Goal: Task Accomplishment & Management: Complete application form

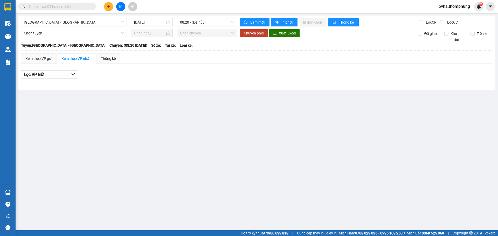
click at [109, 6] on icon "plus" at bounding box center [108, 6] width 3 height 0
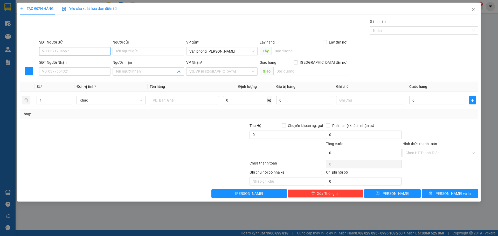
click at [76, 52] on input "SĐT Người Gửi" at bounding box center [74, 51] width 71 height 8
type input "0976383"
drag, startPoint x: 67, startPoint y: 52, endPoint x: 40, endPoint y: 58, distance: 27.2
click at [40, 58] on form "SĐT Người Gửi 0976383 0976383 Người gửi Tên người gửi VP gửi * Văn phòng [PERSO…" at bounding box center [249, 58] width 458 height 38
click at [55, 72] on input "SĐT Người Nhận" at bounding box center [74, 71] width 71 height 8
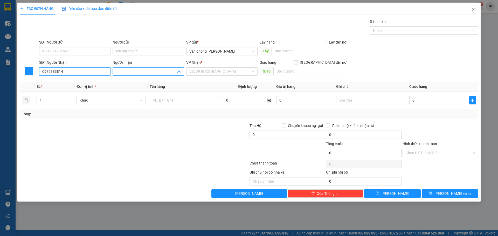
type input "0976383814"
click at [158, 69] on input "Người nhận" at bounding box center [146, 72] width 60 height 6
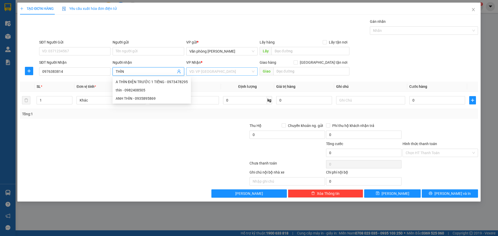
type input "THÌN"
click at [219, 72] on input "search" at bounding box center [219, 72] width 61 height 8
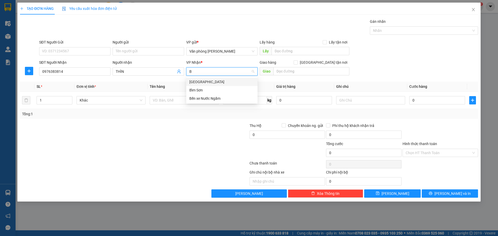
type input "BE"
click at [219, 81] on div "Bến xe Nước Ngầm" at bounding box center [221, 82] width 65 height 6
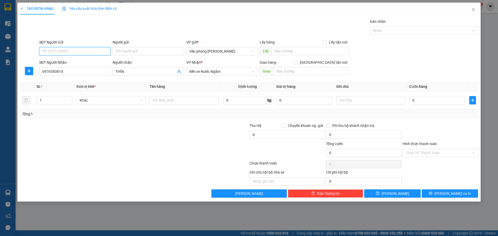
click at [88, 50] on input "SĐT Người Gửi" at bounding box center [74, 51] width 71 height 8
type input "0988344796"
click at [123, 51] on input "Người gửi" at bounding box center [148, 51] width 71 height 8
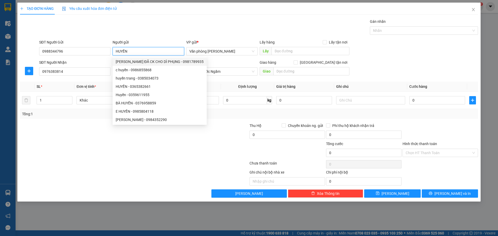
type input "HUYỀN"
click at [176, 22] on div "Gán nhãn Nhãn" at bounding box center [258, 28] width 441 height 18
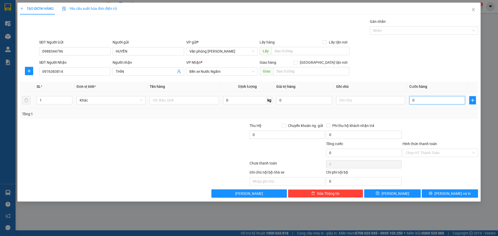
click at [434, 99] on input "0" at bounding box center [437, 100] width 56 height 8
type input "5"
type input "50"
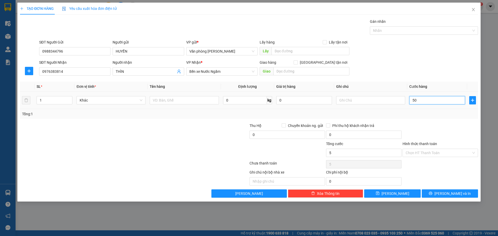
type input "50"
type input "500"
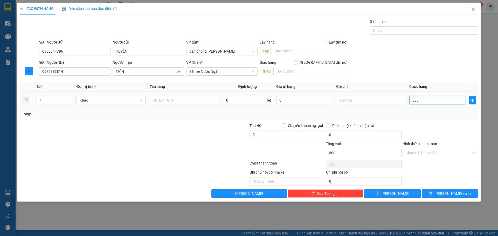
type input "5.000"
type input "50.000"
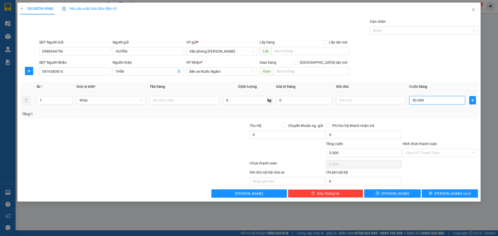
type input "50.000"
click at [473, 155] on div "Chọn HT Thanh Toán" at bounding box center [440, 153] width 75 height 8
type input "50.000"
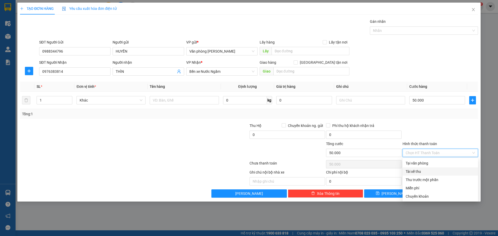
click at [434, 173] on div "Tài xế thu" at bounding box center [440, 172] width 69 height 6
type input "0"
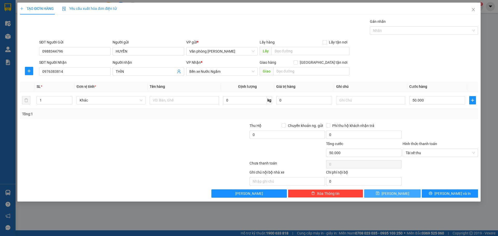
click at [395, 194] on span "[PERSON_NAME]" at bounding box center [396, 194] width 28 height 6
type input "0"
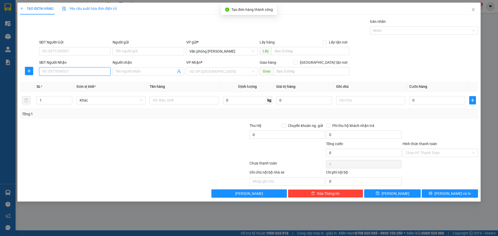
click at [76, 72] on input "SĐT Người Nhận" at bounding box center [74, 71] width 71 height 8
type input "0334148154"
click at [137, 73] on input "Người nhận" at bounding box center [146, 72] width 60 height 6
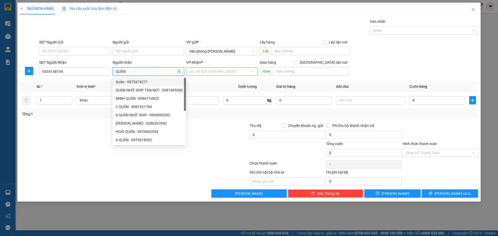
click at [255, 73] on div "VD: VP [GEOGRAPHIC_DATA]" at bounding box center [221, 71] width 71 height 8
type input "QUÂN"
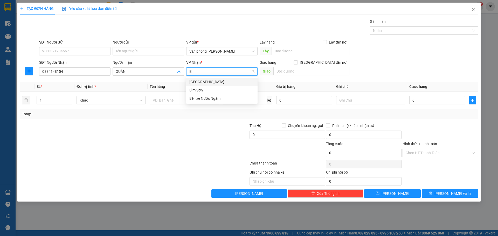
type input "BE"
click at [218, 82] on div "Bến xe Nước Ngầm" at bounding box center [221, 82] width 65 height 6
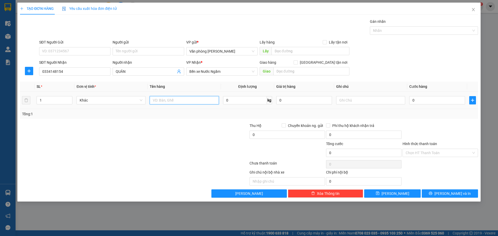
click at [184, 100] on input "text" at bounding box center [184, 100] width 69 height 8
type input "THÙNG XỐP"
click at [377, 192] on button "[PERSON_NAME]" at bounding box center [392, 194] width 56 height 8
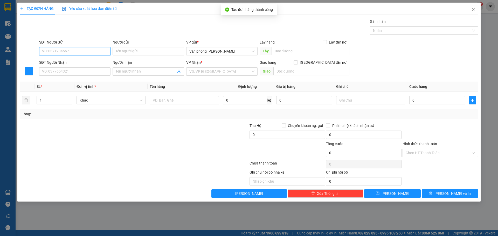
click at [80, 51] on input "SĐT Người Gửi" at bounding box center [74, 51] width 71 height 8
click at [75, 53] on input "SĐT Người Gửi" at bounding box center [74, 51] width 71 height 8
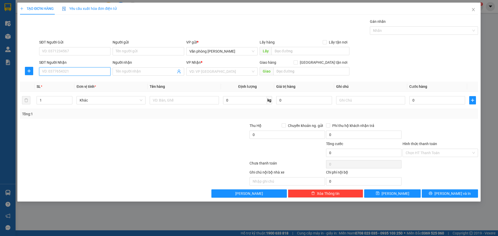
click at [55, 73] on input "SĐT Người Nhận" at bounding box center [74, 71] width 71 height 8
click at [61, 70] on input "SĐT Người Nhận" at bounding box center [74, 71] width 71 height 8
click at [49, 71] on input "SĐT Người Nhận" at bounding box center [74, 71] width 71 height 8
type input "0382335167"
click at [73, 82] on div "0382335167 - c khuyên" at bounding box center [74, 82] width 65 height 6
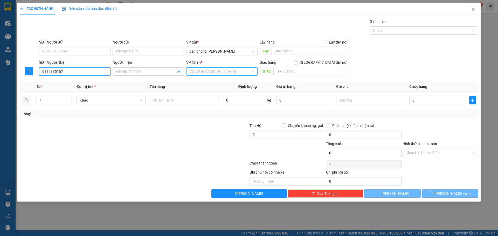
type input "c khuyên"
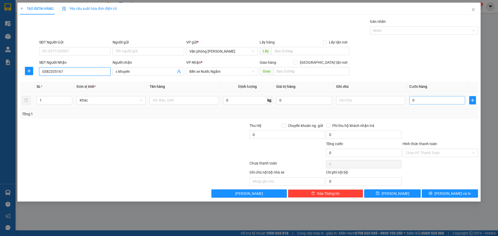
type input "0382335167"
drag, startPoint x: 425, startPoint y: 101, endPoint x: 423, endPoint y: 98, distance: 3.5
click at [424, 100] on input "0" at bounding box center [437, 100] width 56 height 8
type input "3"
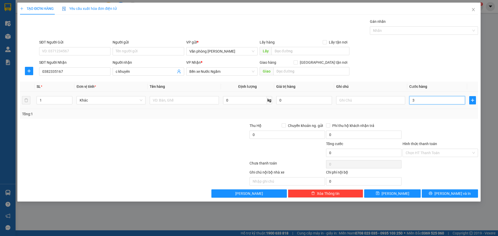
type input "3"
type input "30"
type input "300"
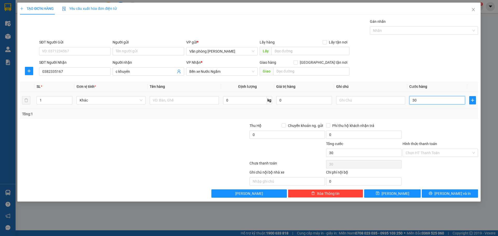
type input "300"
type input "3.000"
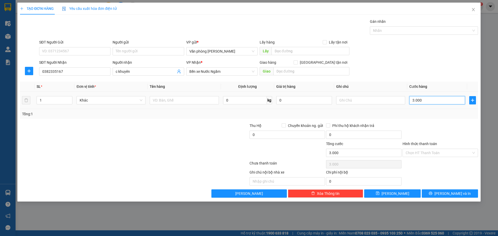
type input "30.000"
click at [473, 153] on div "Chọn HT Thanh Toán" at bounding box center [440, 153] width 75 height 8
type input "30.000"
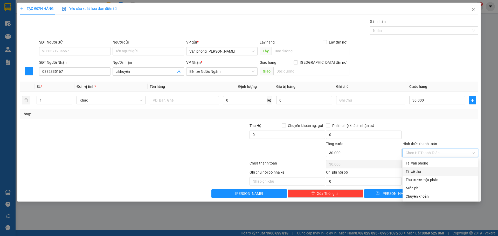
click at [435, 173] on div "Tài xế thu" at bounding box center [440, 172] width 69 height 6
type input "0"
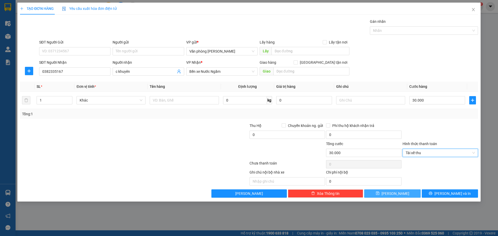
click at [396, 194] on span "[PERSON_NAME]" at bounding box center [396, 194] width 28 height 6
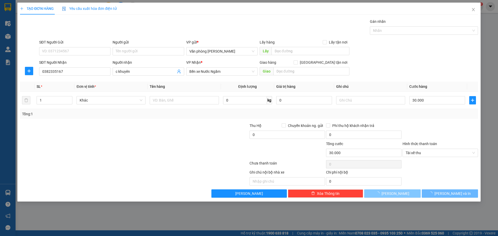
type input "0"
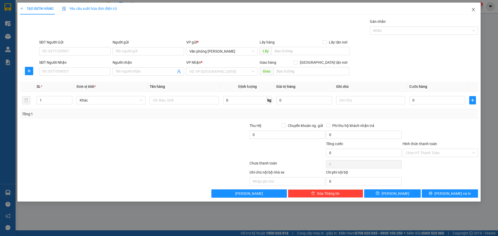
click at [473, 10] on icon "close" at bounding box center [473, 10] width 4 height 4
